Goal: Task Accomplishment & Management: Manage account settings

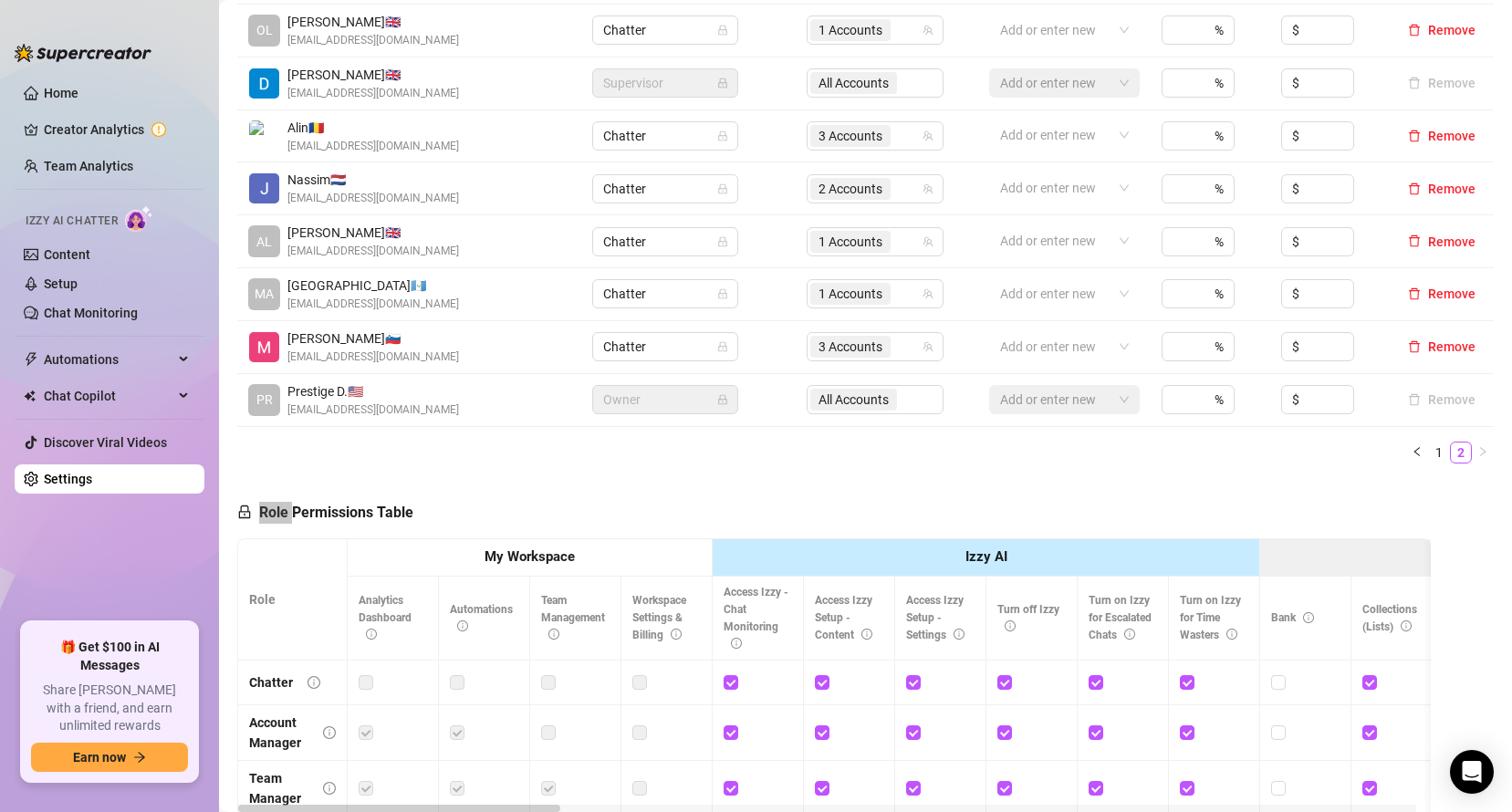
scroll to position [492, 0]
click at [1429, 460] on link "1" at bounding box center [1439, 453] width 20 height 20
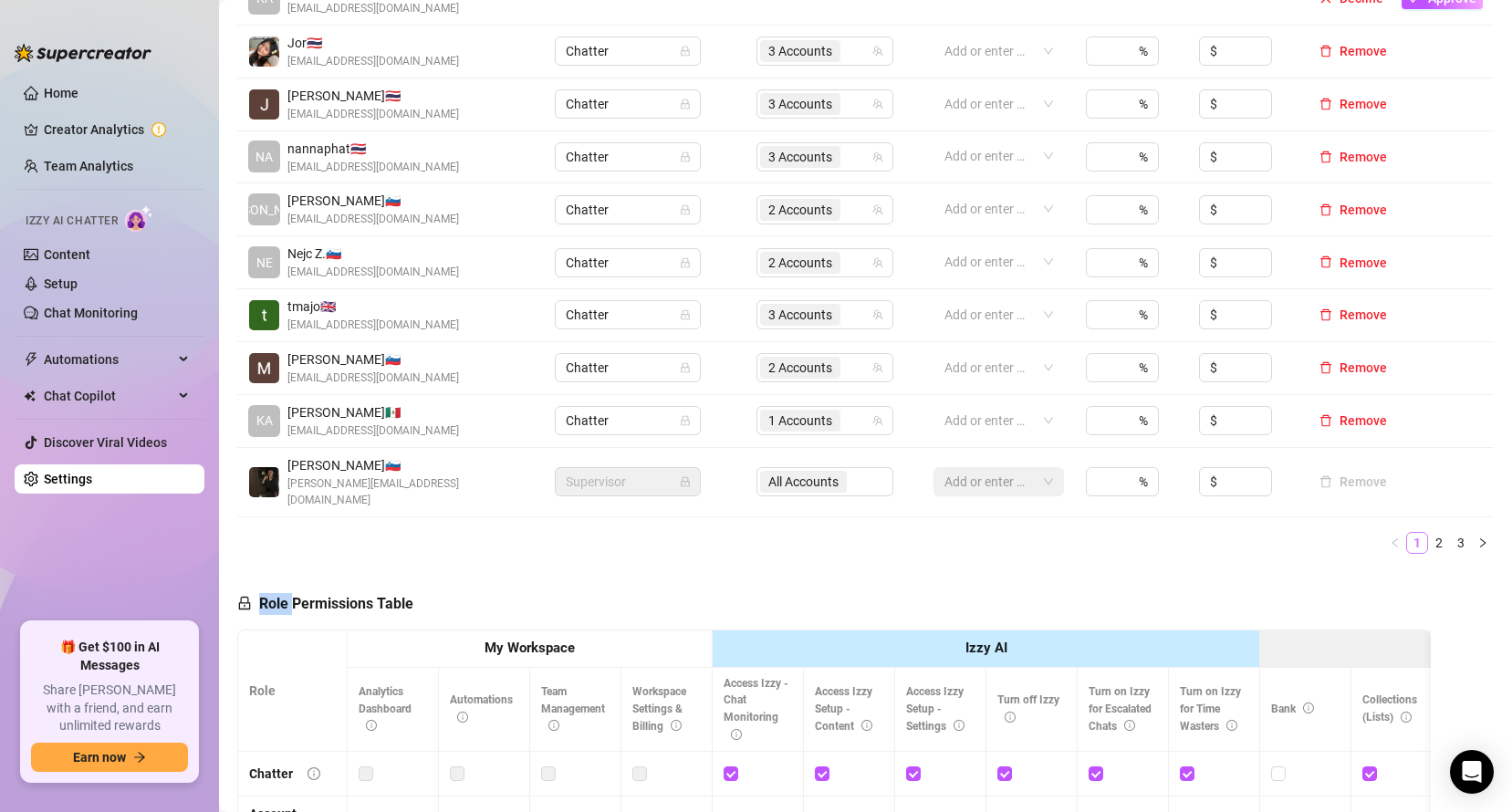
scroll to position [117, 0]
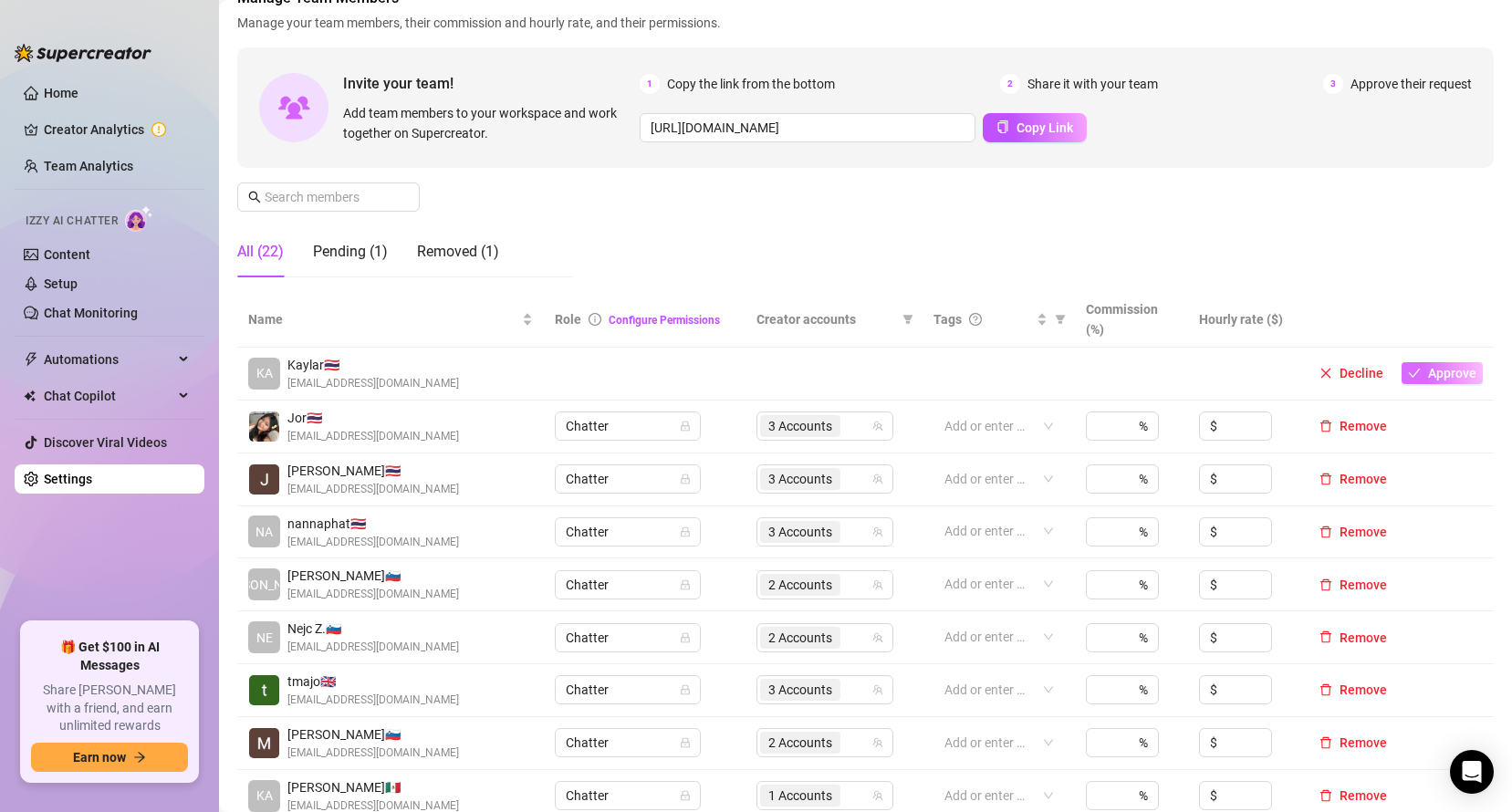
click at [1429, 370] on span "Approve" at bounding box center [1452, 373] width 48 height 15
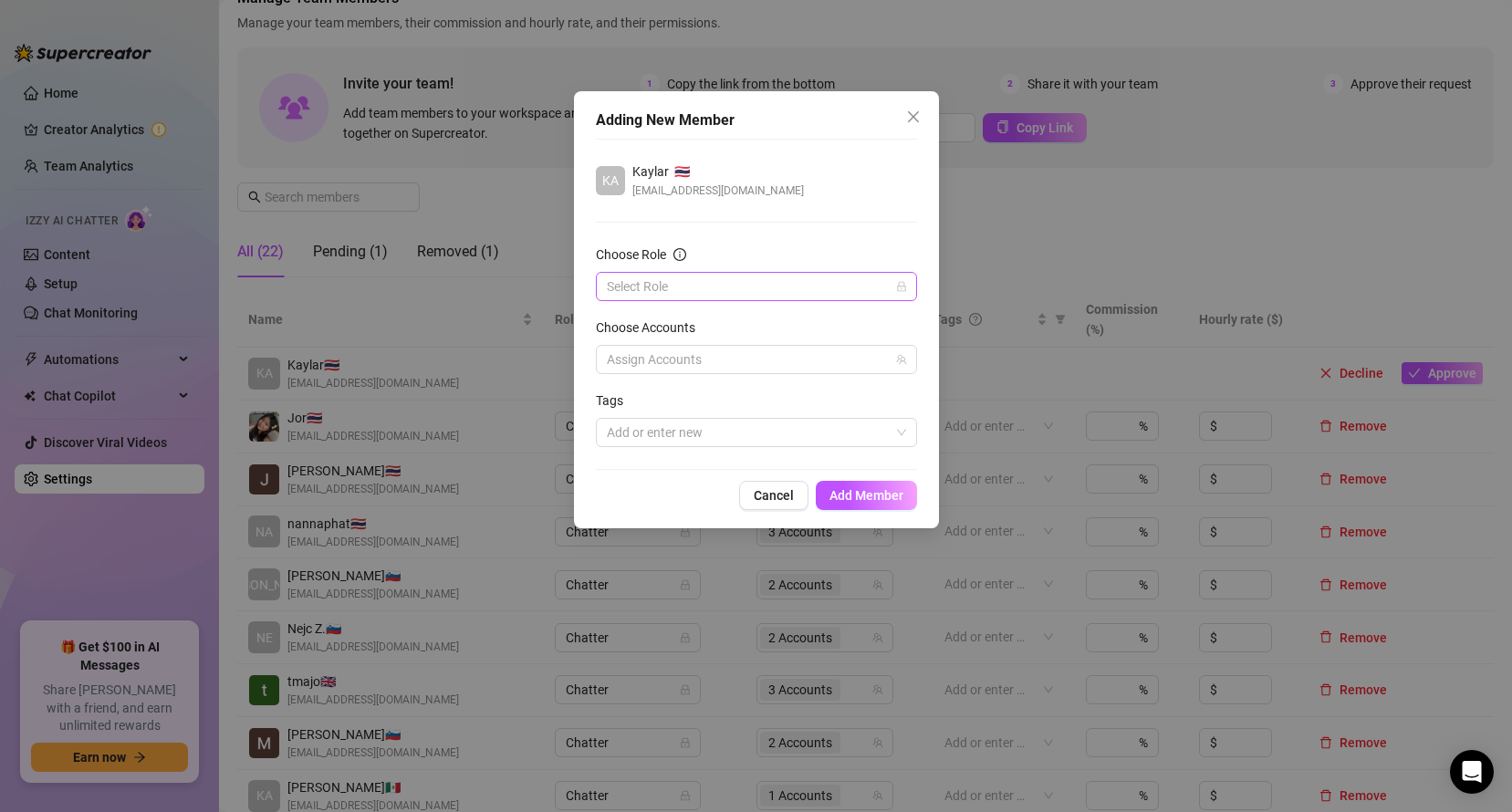
click at [702, 287] on input "Choose Role" at bounding box center [748, 287] width 282 height 28
click at [673, 322] on div "Chatter" at bounding box center [756, 323] width 292 height 20
click at [674, 350] on div at bounding box center [747, 360] width 294 height 26
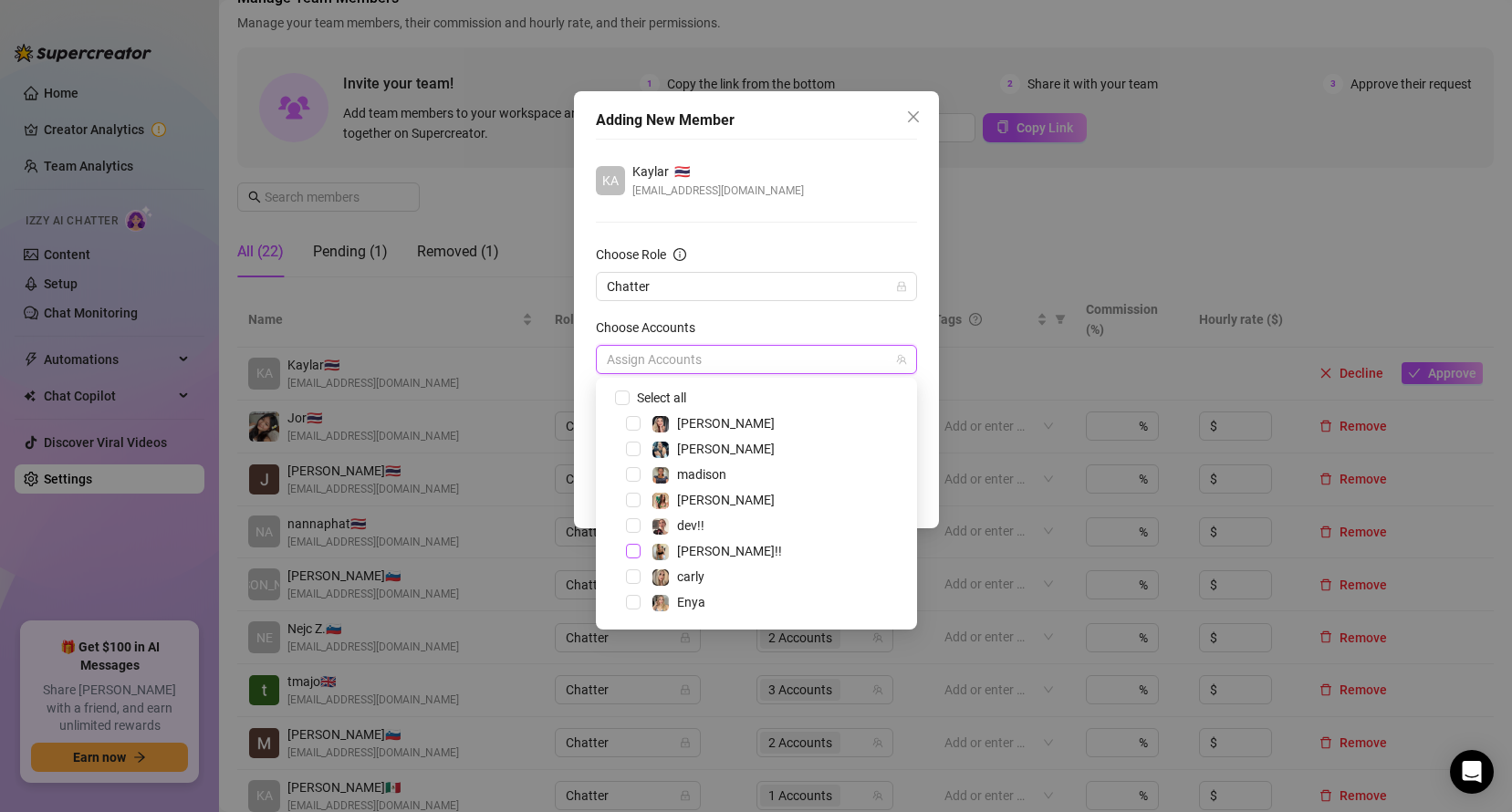
click at [630, 548] on span "Select tree node" at bounding box center [633, 551] width 15 height 15
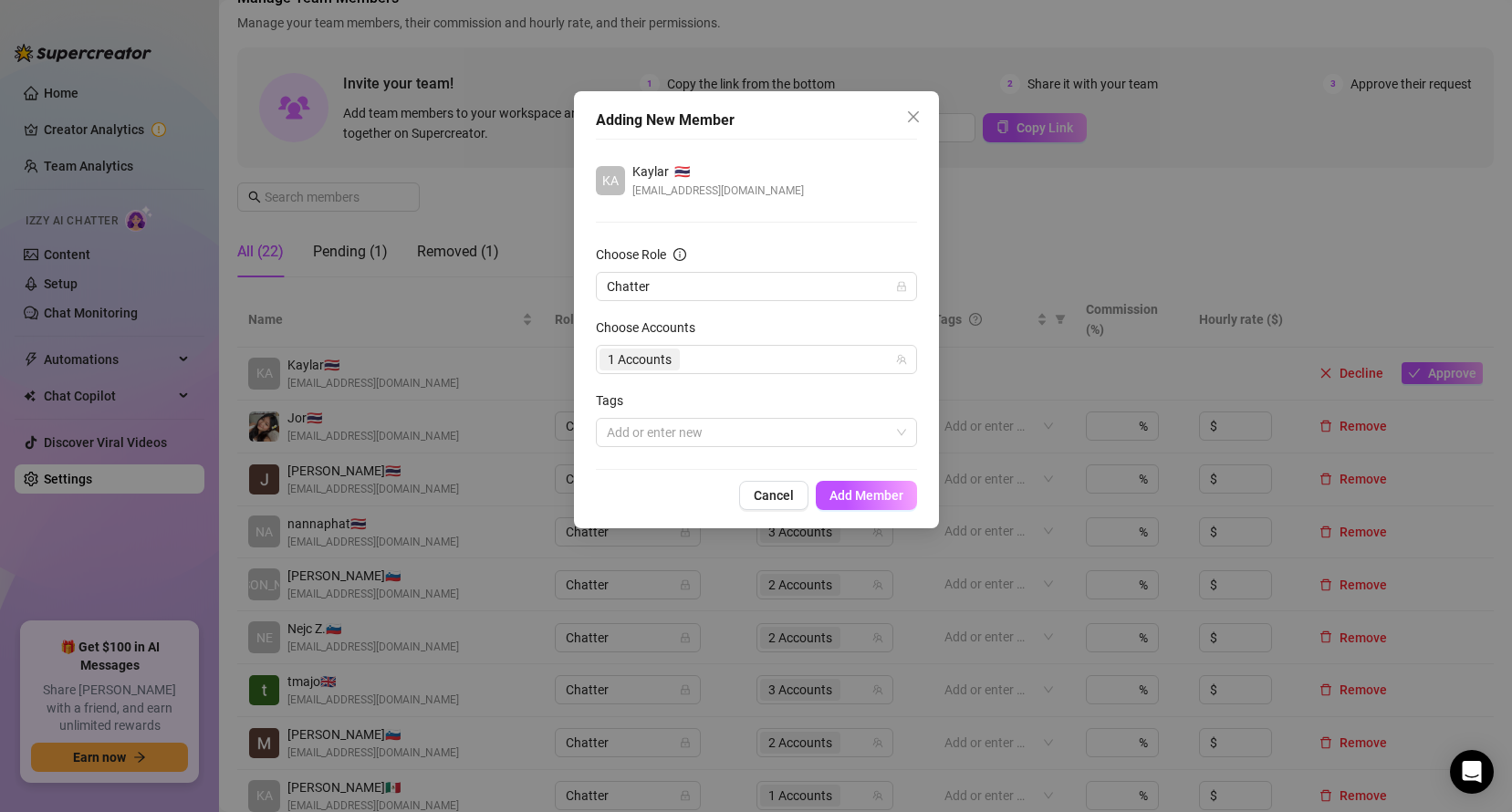
click at [694, 365] on div "1 Accounts" at bounding box center [747, 360] width 294 height 26
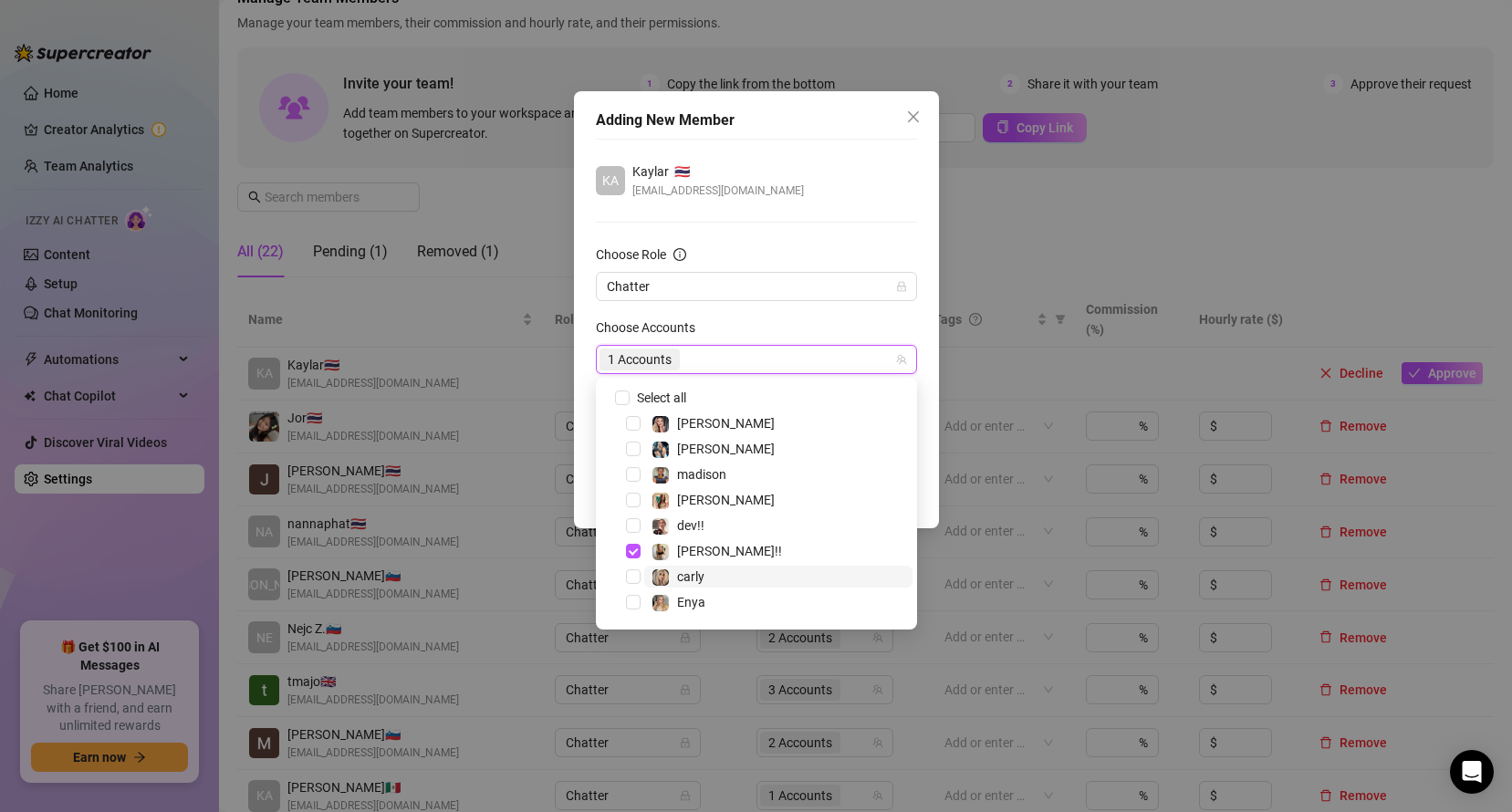
scroll to position [47, 0]
click at [632, 600] on span "Select tree node" at bounding box center [633, 606] width 15 height 15
click at [723, 308] on form "Choose Role Chatter Choose Accounts 2 Accounts Tags Add or enter new" at bounding box center [757, 345] width 321 height 202
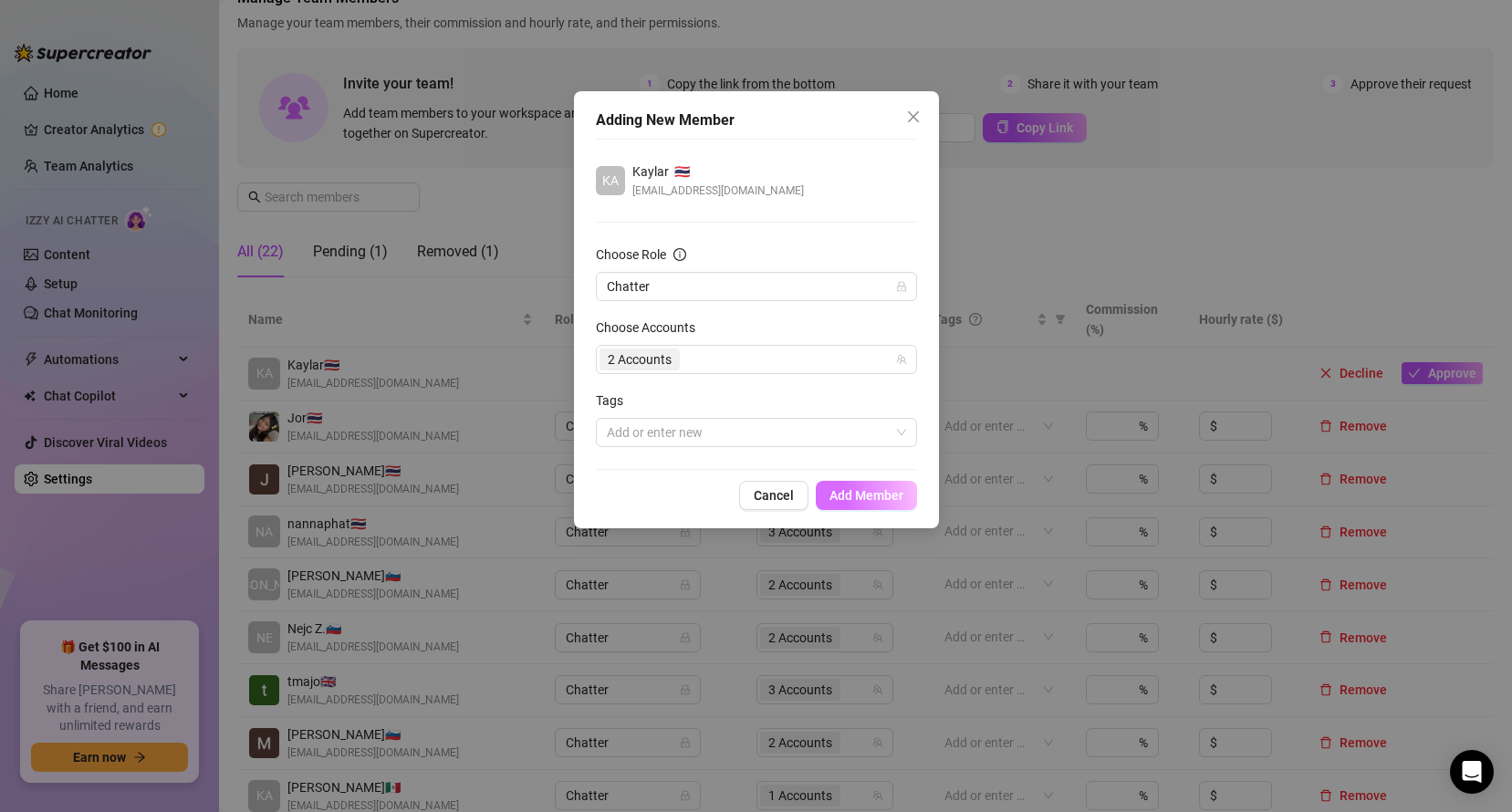
click at [890, 504] on button "Add Member" at bounding box center [867, 496] width 102 height 30
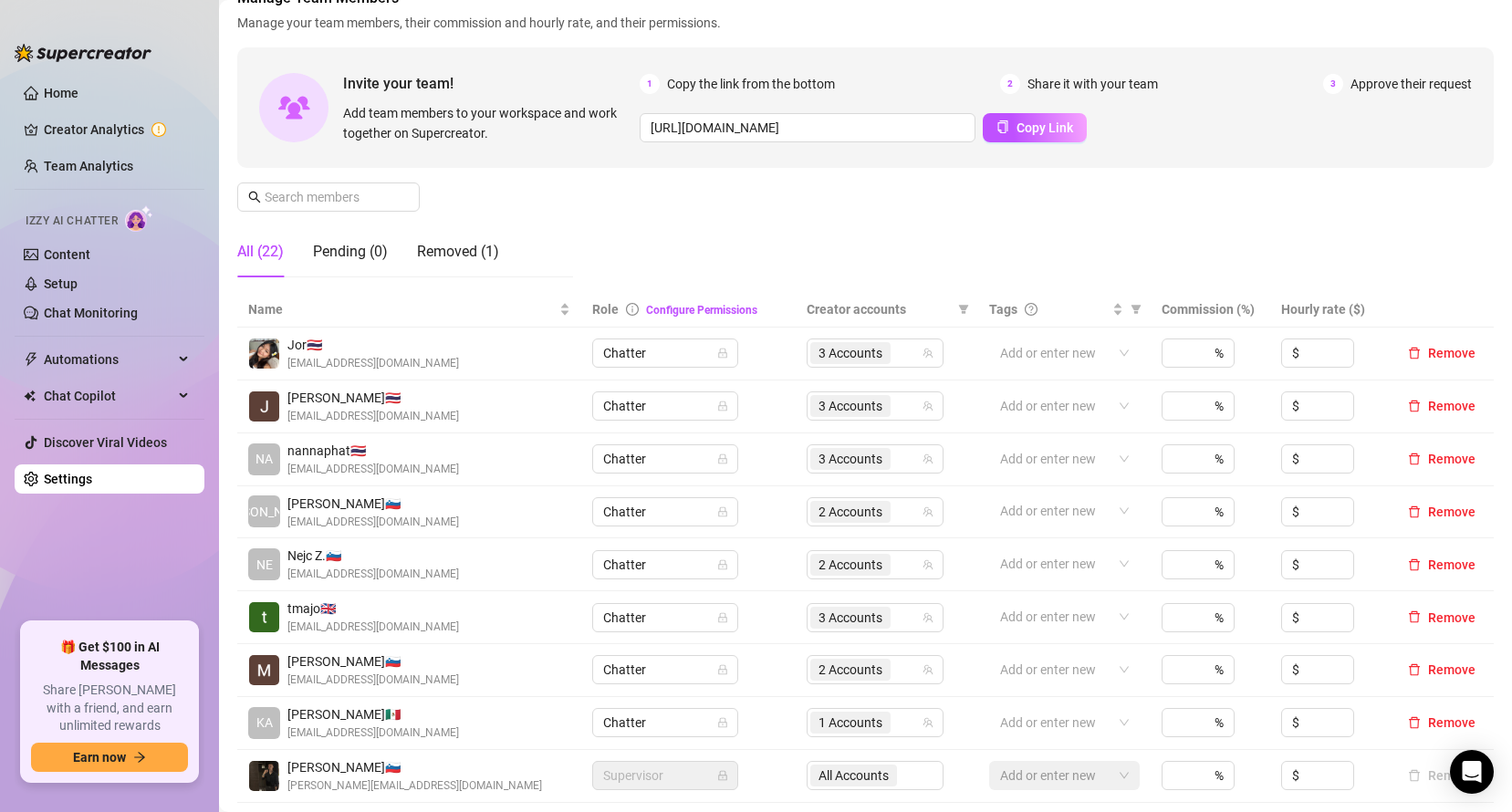
click at [139, 602] on ul "Home Creator Analytics Team Analytics Izzy AI Chatter Content Setup Chat Monito…" at bounding box center [110, 342] width 190 height 543
